Goal: Find specific page/section: Find specific page/section

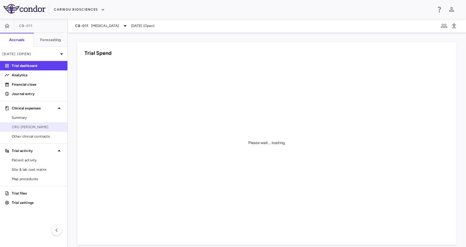
click at [39, 125] on span "CRO [PERSON_NAME]" at bounding box center [37, 126] width 51 height 5
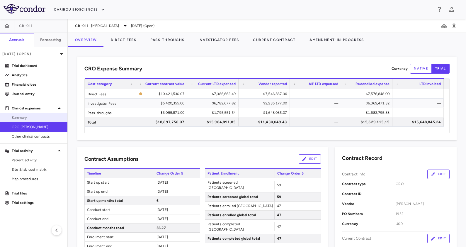
click at [42, 115] on span "Summary" at bounding box center [37, 117] width 51 height 5
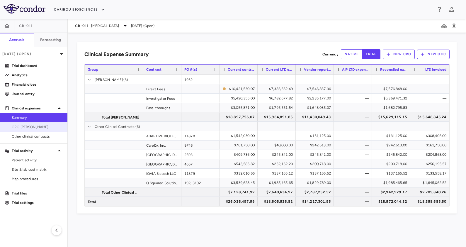
click at [45, 127] on span "CRO [PERSON_NAME]" at bounding box center [37, 126] width 51 height 5
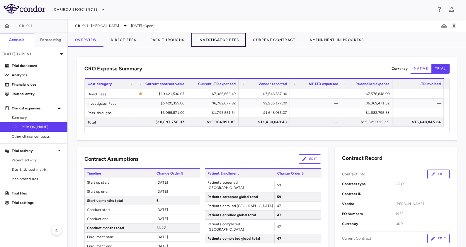
click at [203, 40] on button "Investigator Fees" at bounding box center [218, 40] width 55 height 14
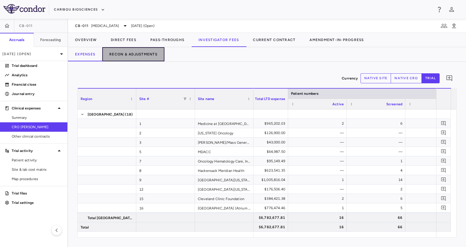
click at [137, 51] on button "Recon & Adjustments" at bounding box center [133, 54] width 62 height 14
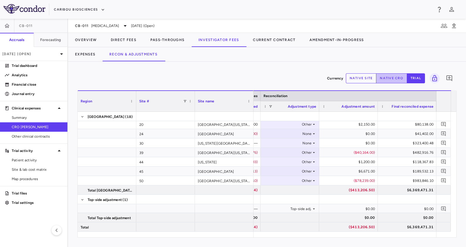
click at [382, 78] on button "native cro" at bounding box center [391, 78] width 31 height 10
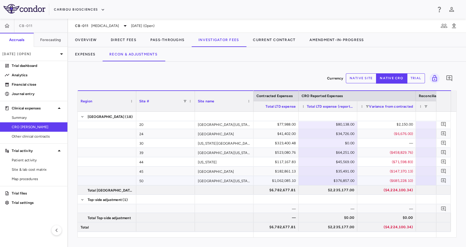
type button "native"
